Goal: Task Accomplishment & Management: Complete application form

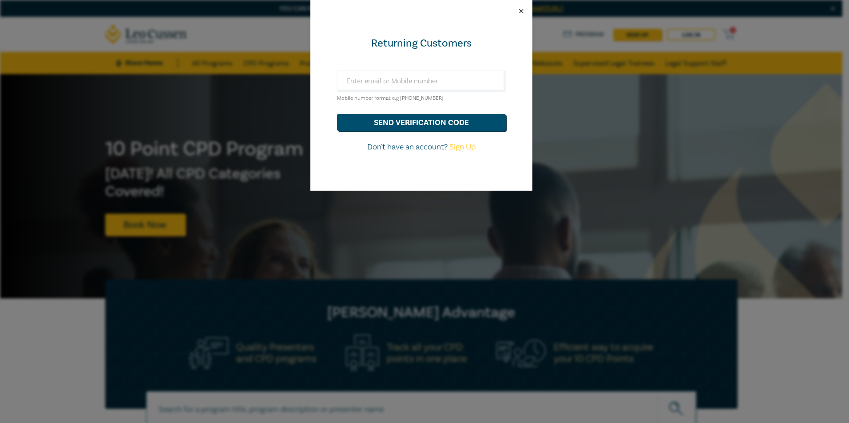
click at [523, 12] on button "Close" at bounding box center [521, 11] width 8 height 8
click at [415, 123] on button "send verification code" at bounding box center [421, 122] width 169 height 17
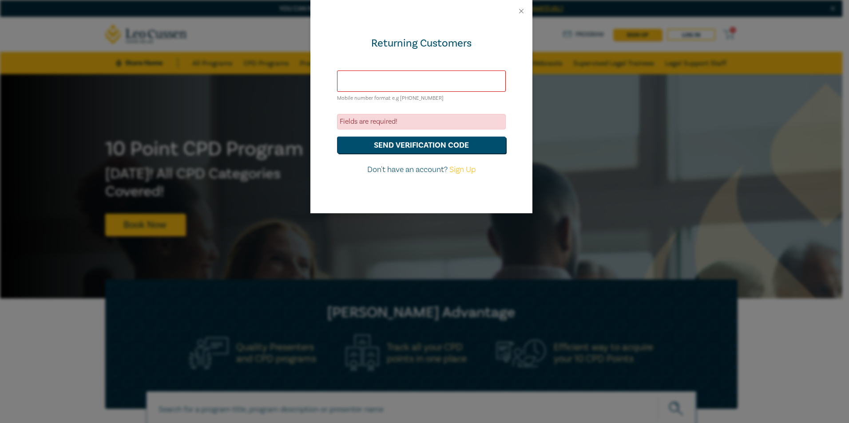
click at [388, 80] on input "text" at bounding box center [421, 81] width 169 height 21
type input "dalton@fittlaw.com.au"
click at [399, 148] on button "send verification code" at bounding box center [421, 145] width 169 height 17
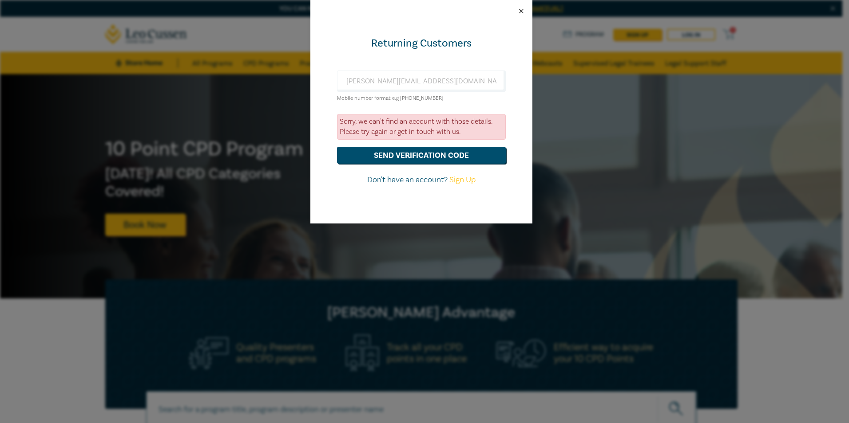
click at [524, 8] on button "Close" at bounding box center [521, 11] width 8 height 8
